Goal: Information Seeking & Learning: Learn about a topic

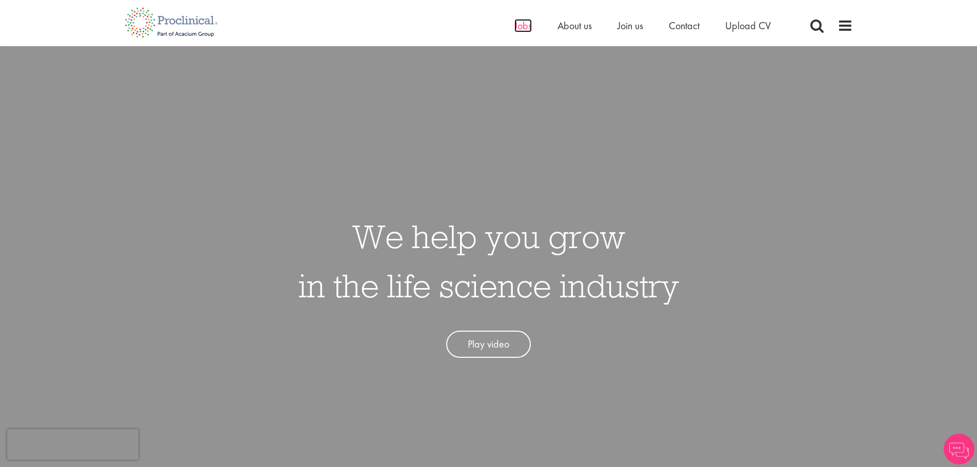
click at [528, 24] on span "Jobs" at bounding box center [523, 25] width 17 height 13
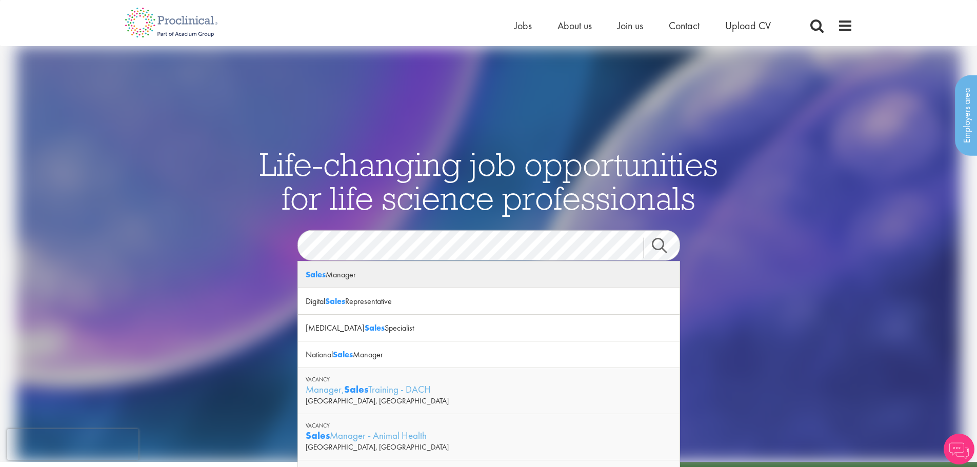
click at [457, 276] on div "Sales Manager" at bounding box center [489, 275] width 382 height 27
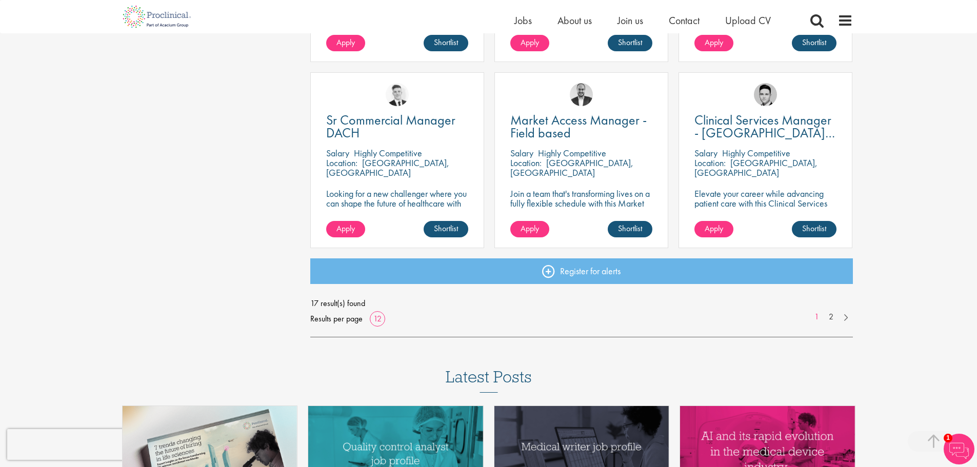
scroll to position [718, 0]
click at [833, 318] on link "2" at bounding box center [831, 317] width 15 height 12
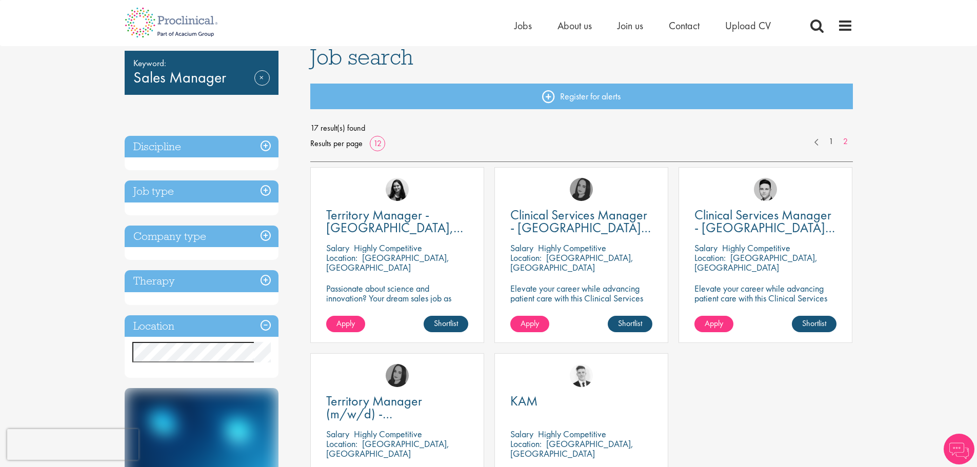
scroll to position [154, 0]
